Goal: Check status

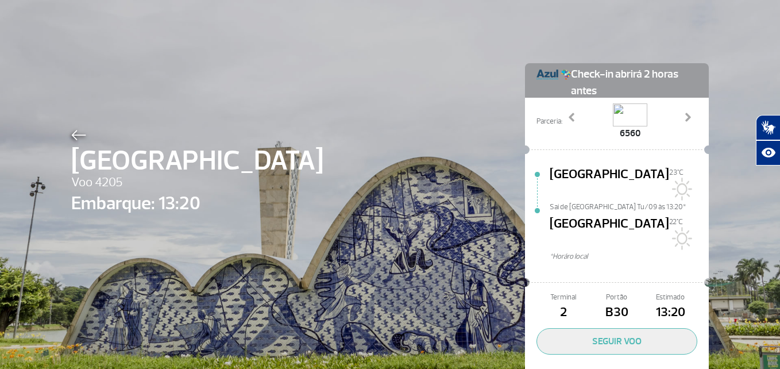
click at [75, 137] on img at bounding box center [78, 135] width 15 height 10
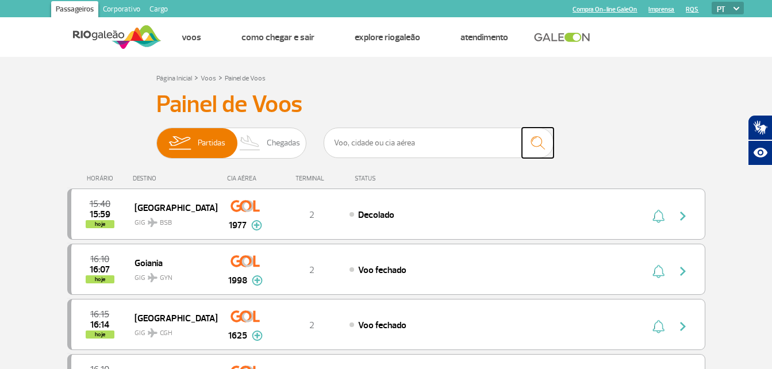
click at [522, 144] on button "submit" at bounding box center [538, 143] width 32 height 30
click at [378, 145] on input "text" at bounding box center [439, 143] width 230 height 30
type input "CNF"
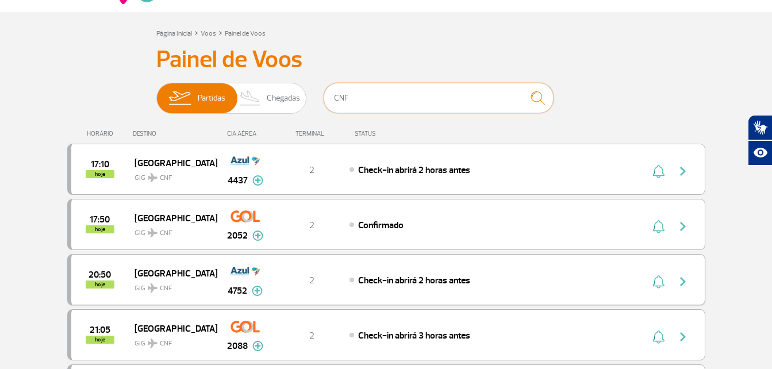
scroll to position [57, 0]
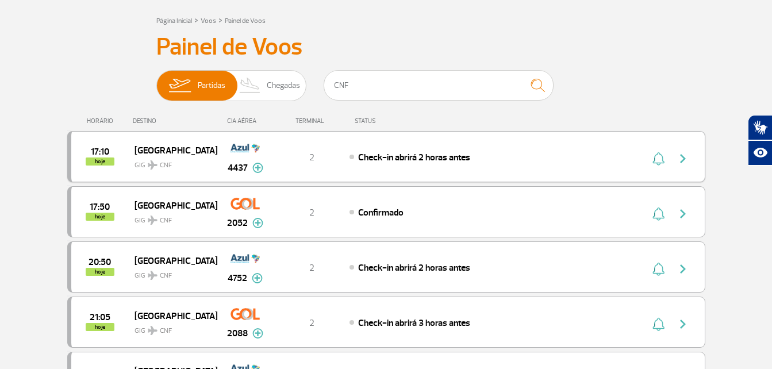
click at [685, 155] on img "button" at bounding box center [683, 159] width 14 height 14
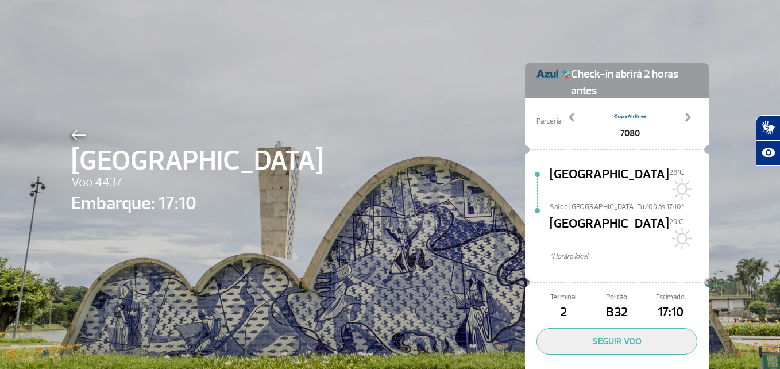
click at [73, 135] on img at bounding box center [78, 135] width 15 height 10
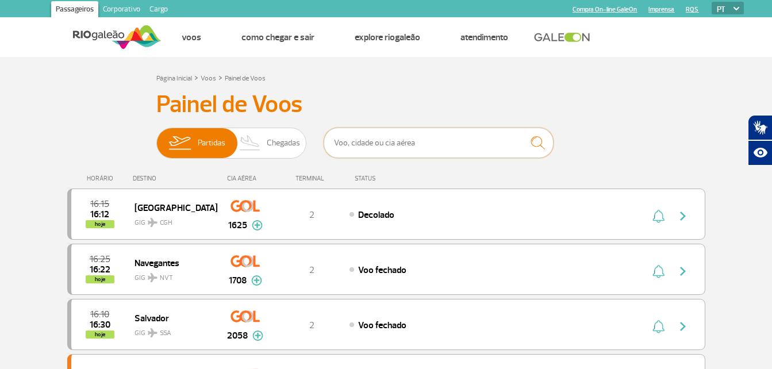
click at [413, 144] on input "text" at bounding box center [439, 143] width 230 height 30
type input "CNF"
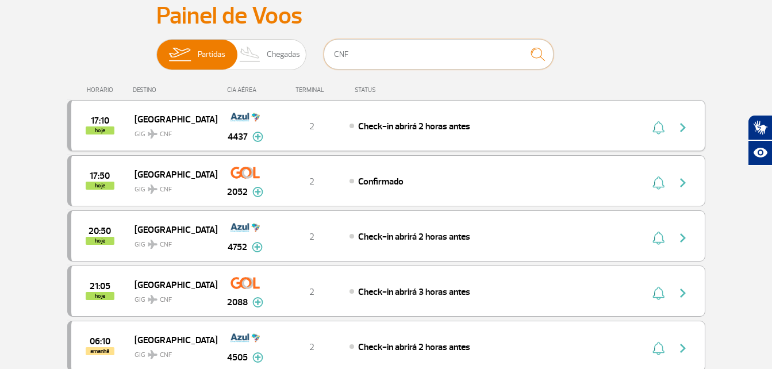
scroll to position [115, 0]
